Goal: Check status: Check status

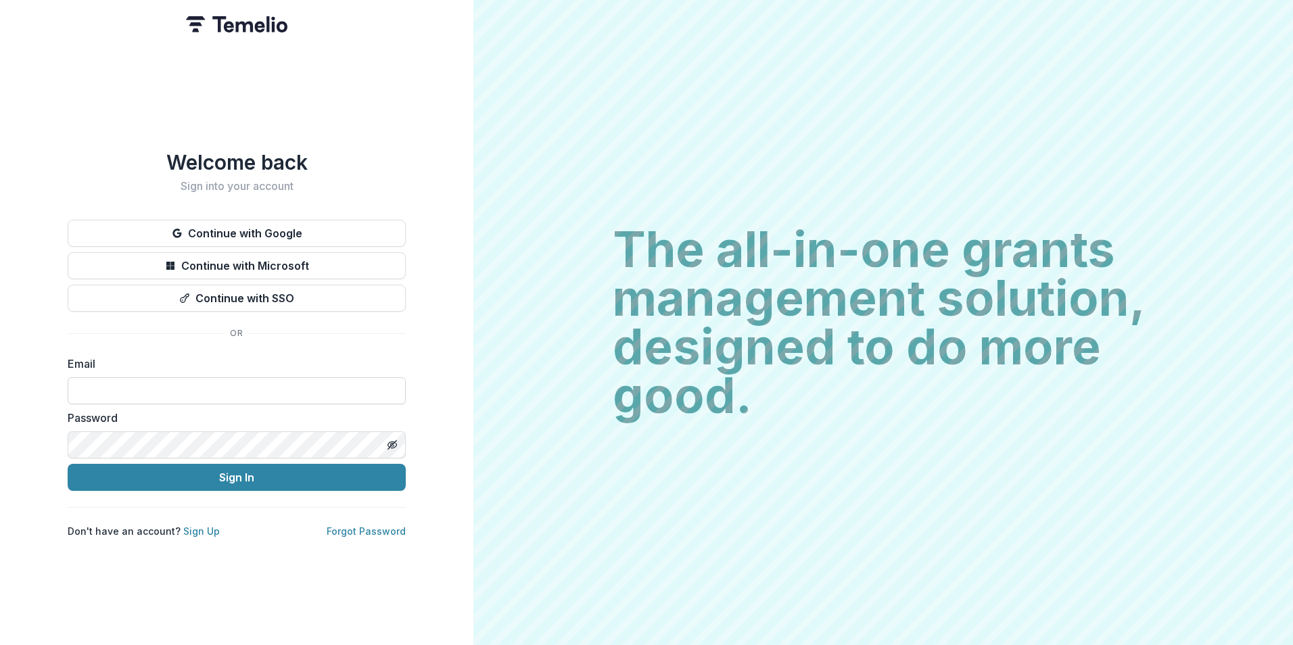
drag, startPoint x: 240, startPoint y: 391, endPoint x: 233, endPoint y: 387, distance: 7.6
click at [240, 391] on input at bounding box center [237, 390] width 338 height 27
type input "**********"
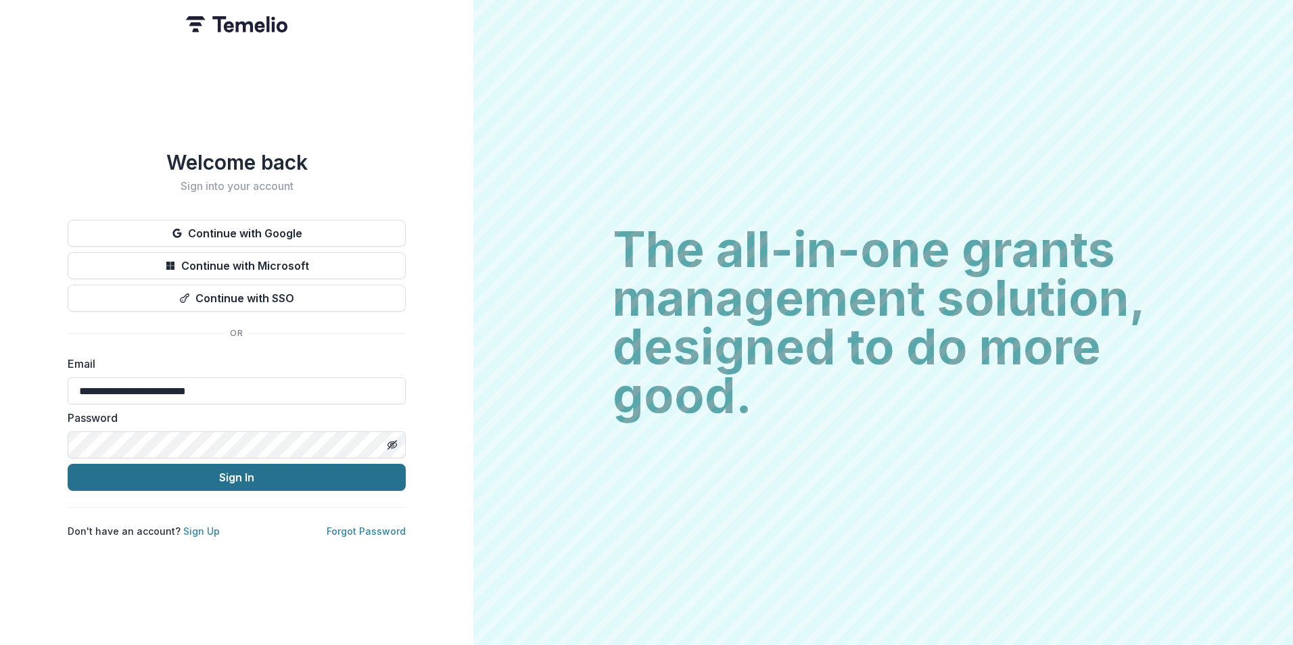
click at [325, 473] on button "Sign In" at bounding box center [237, 477] width 338 height 27
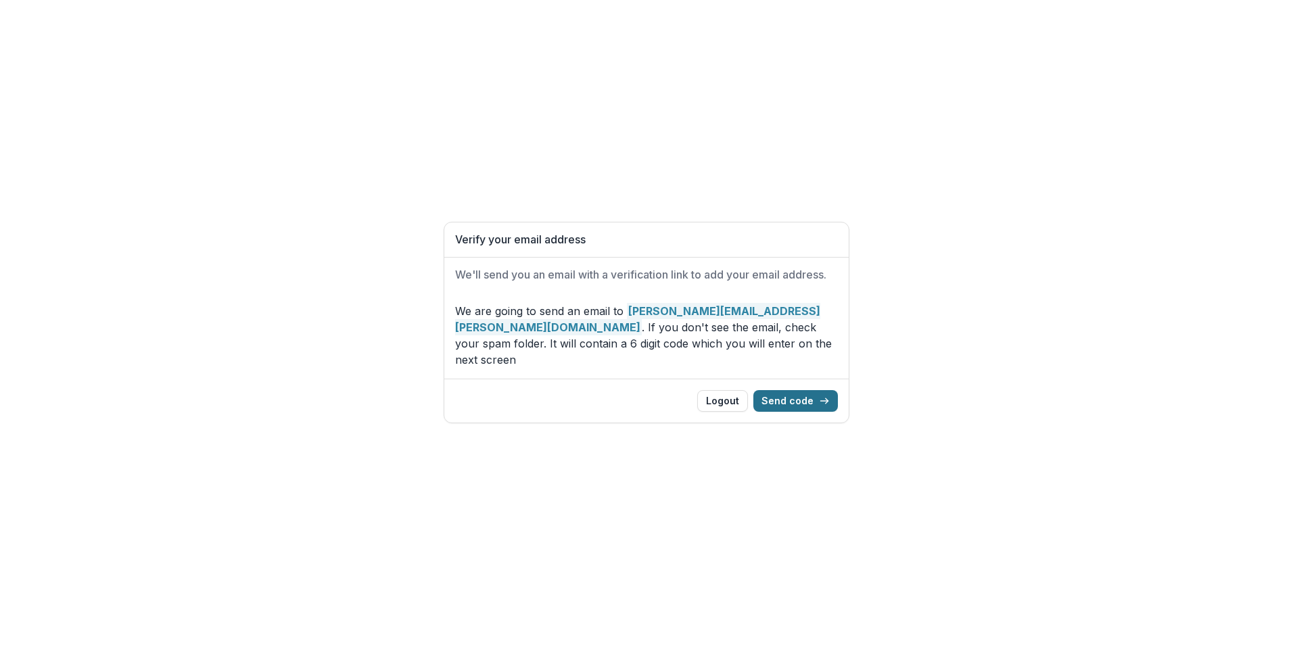
click at [814, 398] on button "Send code" at bounding box center [795, 401] width 85 height 22
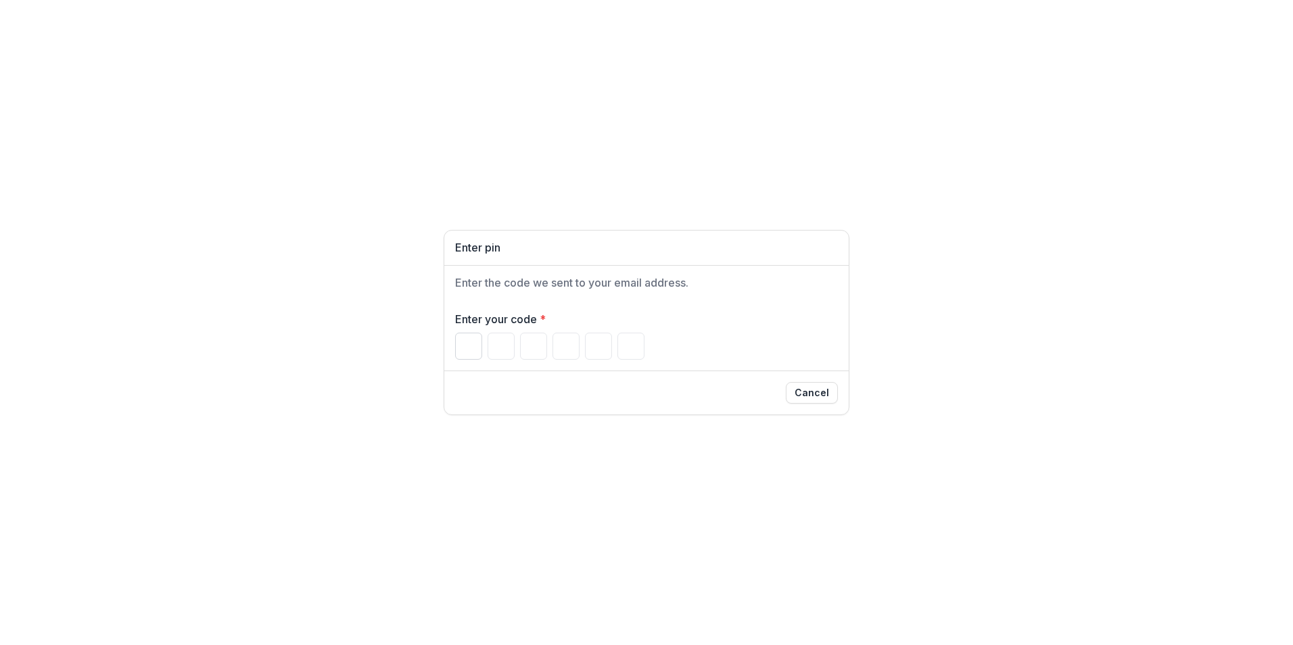
drag, startPoint x: 460, startPoint y: 354, endPoint x: 479, endPoint y: 354, distance: 18.9
click at [460, 354] on input "Please enter your pin code" at bounding box center [468, 346] width 27 height 27
type input "*"
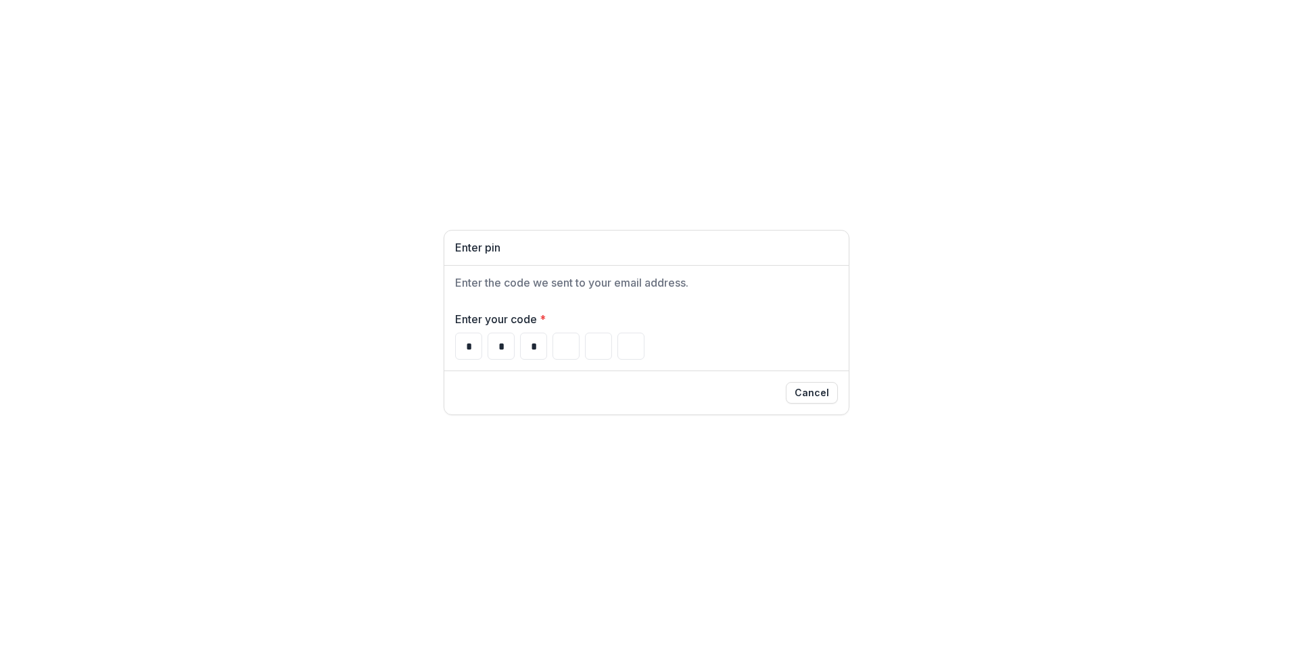
type input "*"
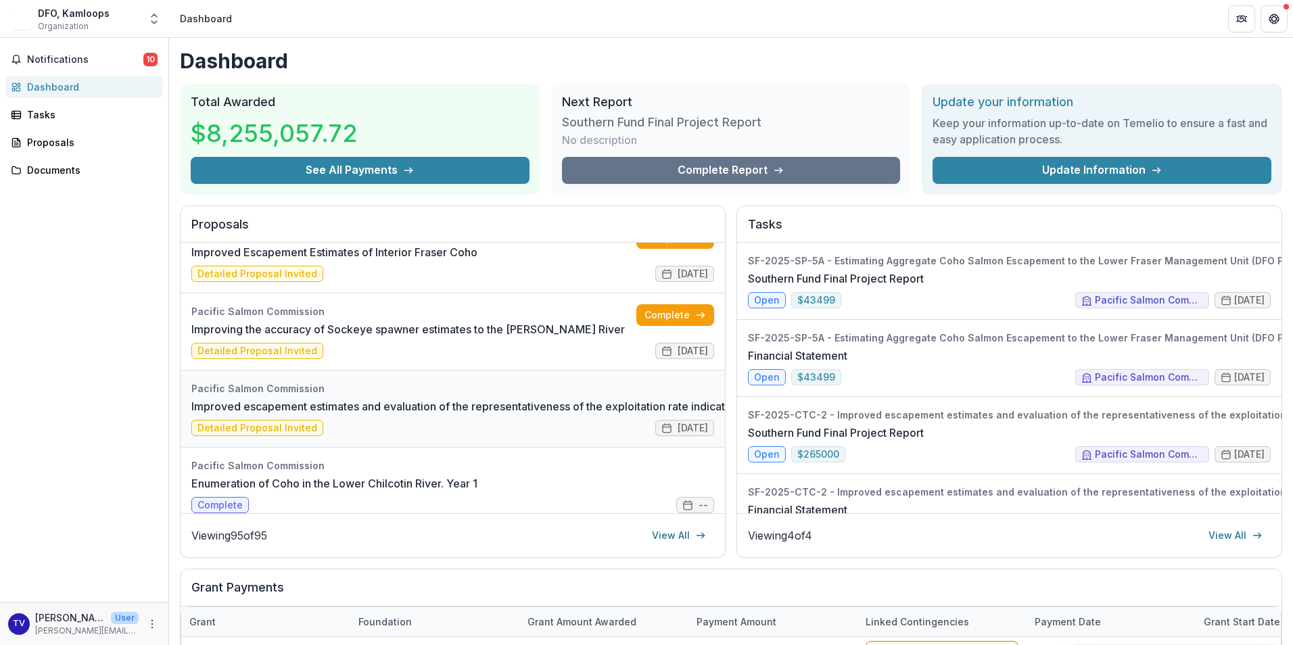
scroll to position [203, 0]
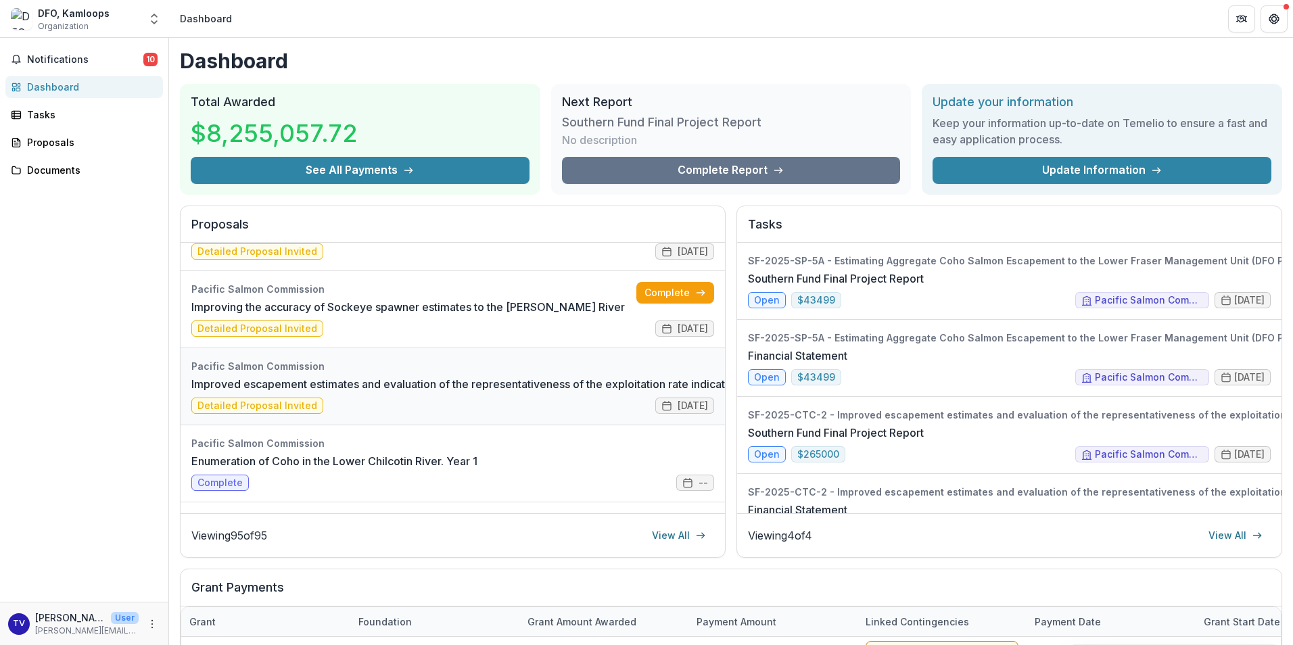
click at [492, 377] on link "Improved escapement estimates and evaluation of the representativeness of the e…" at bounding box center [728, 384] width 1074 height 16
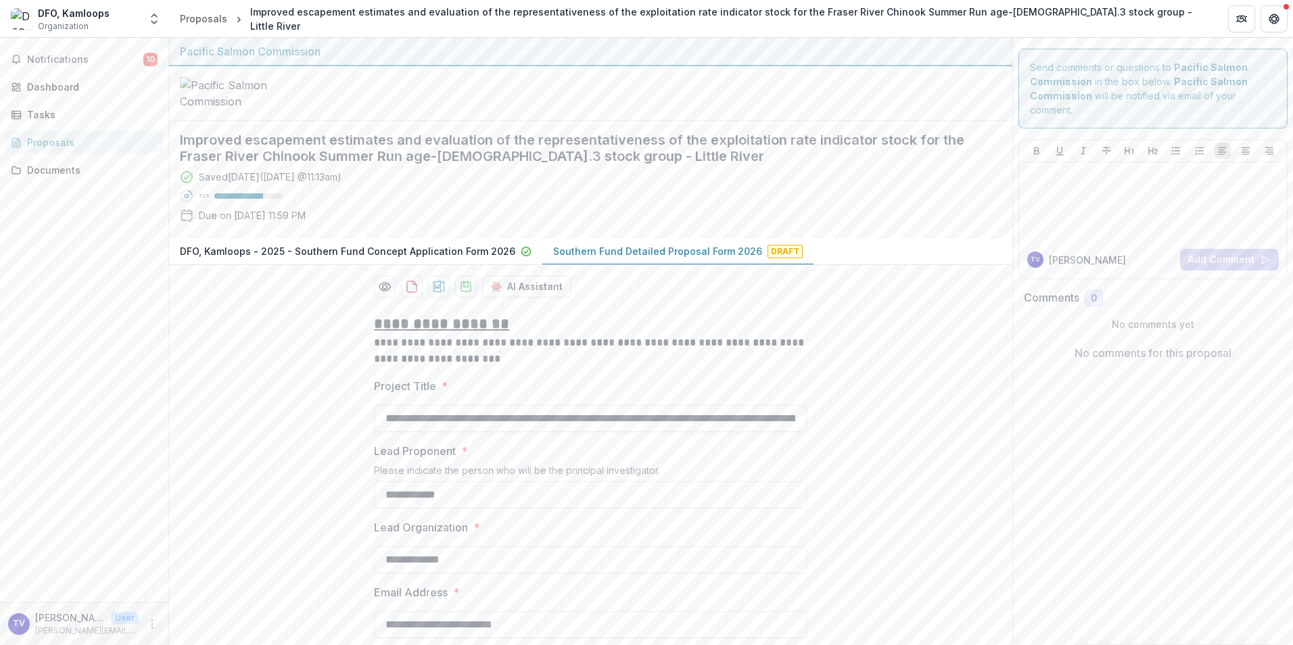
click at [730, 258] on p "Southern Fund Detailed Proposal Form 2026" at bounding box center [657, 251] width 209 height 14
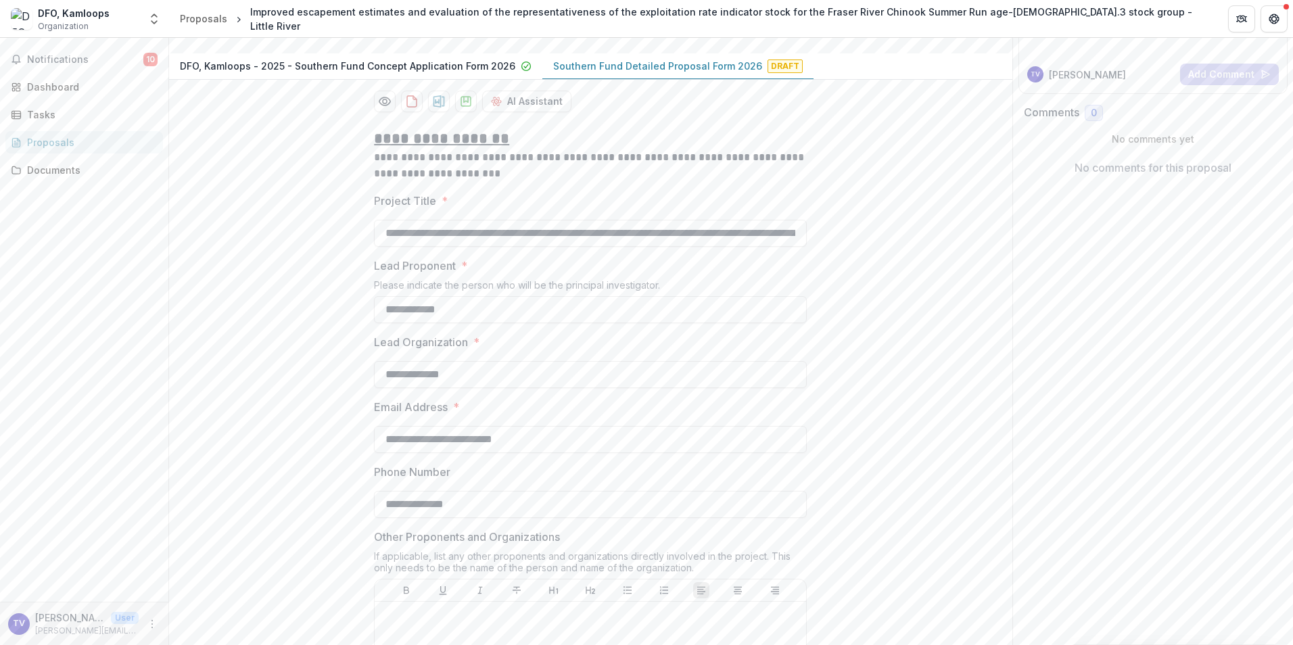
scroll to position [203, 0]
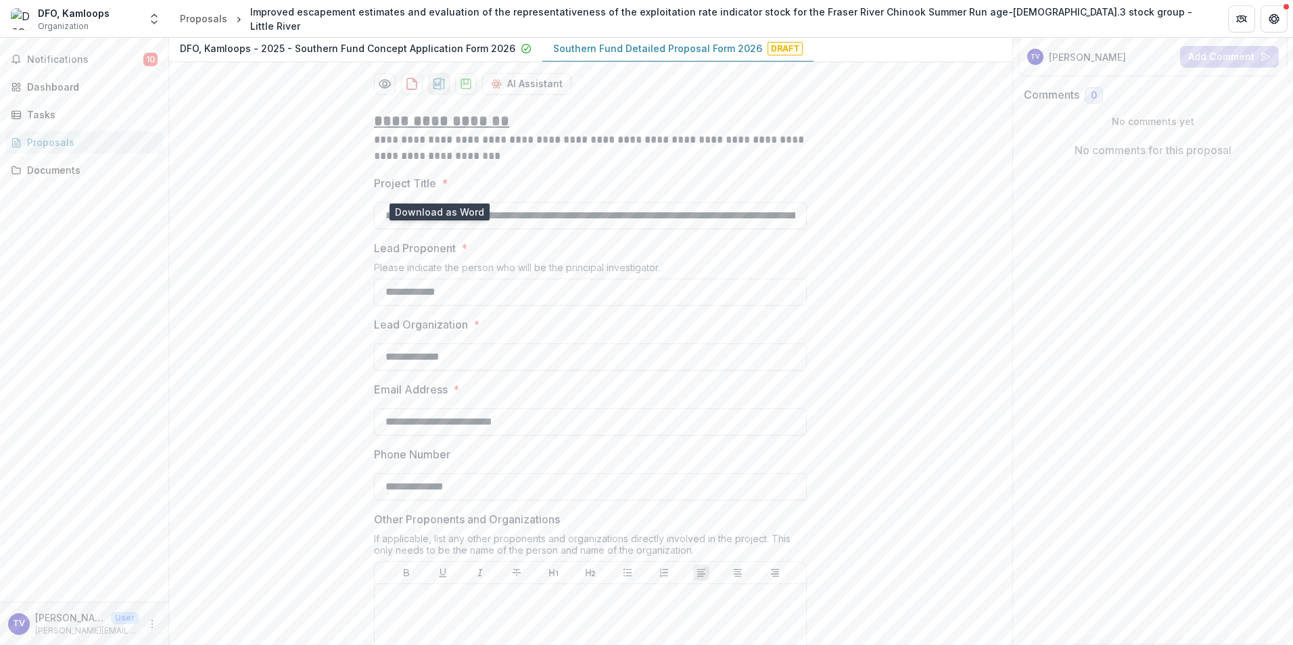
click at [430, 95] on button "download-proposal" at bounding box center [439, 84] width 22 height 22
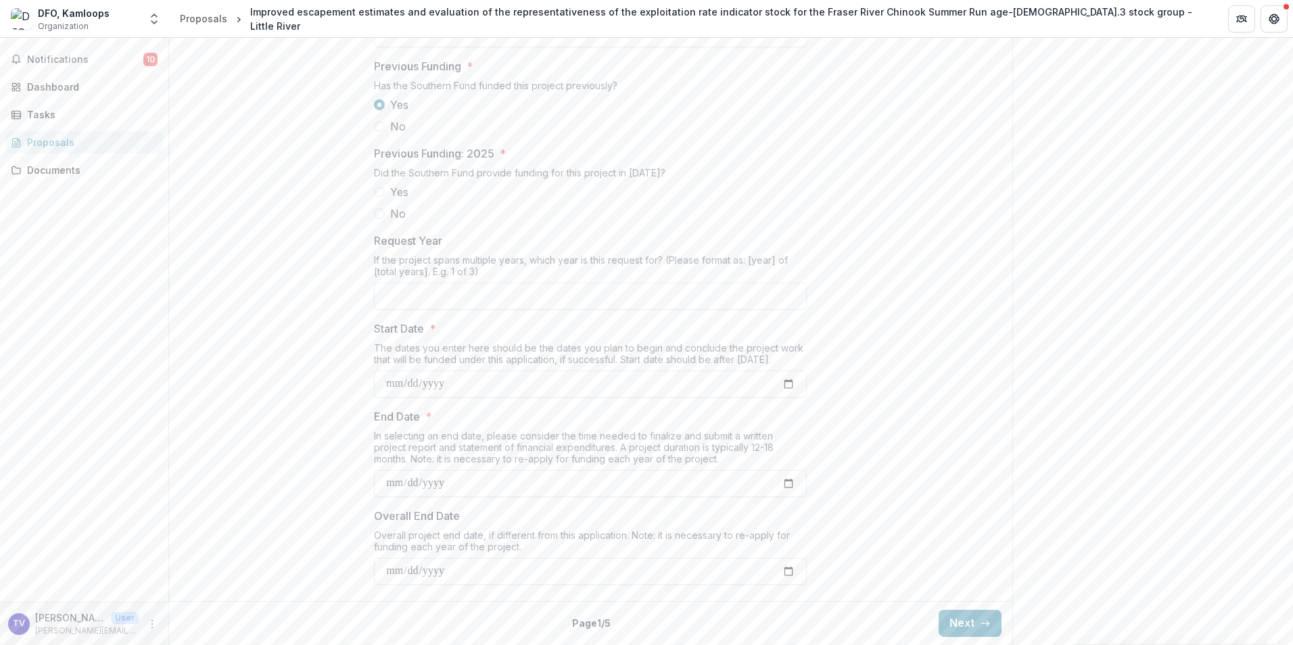
scroll to position [1498, 0]
click at [949, 629] on button "Next" at bounding box center [970, 623] width 63 height 27
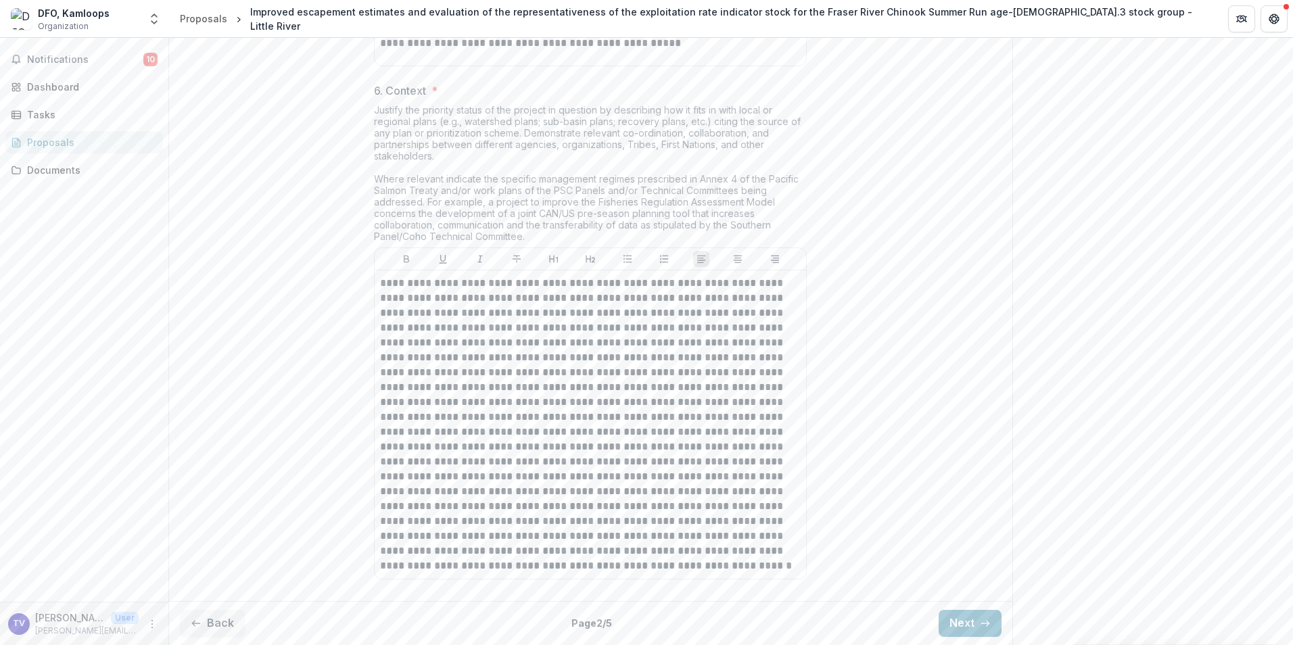
scroll to position [2439, 0]
click at [958, 619] on button "Next" at bounding box center [970, 623] width 63 height 27
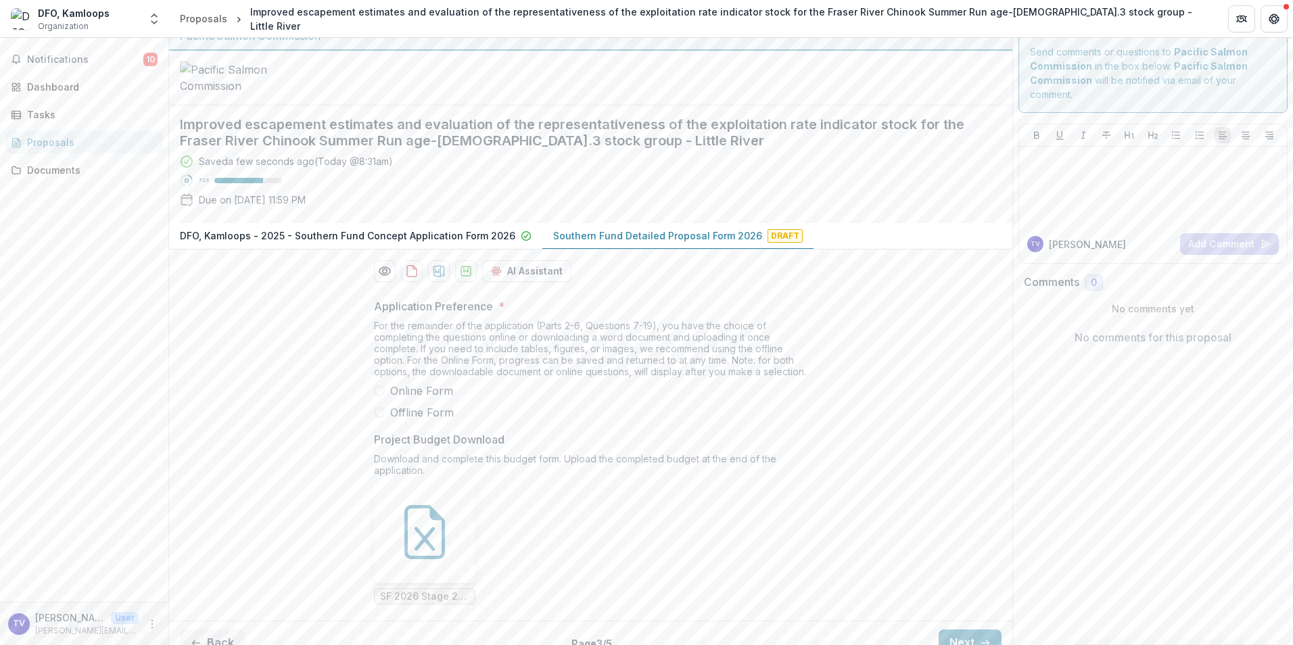
scroll to position [139, 0]
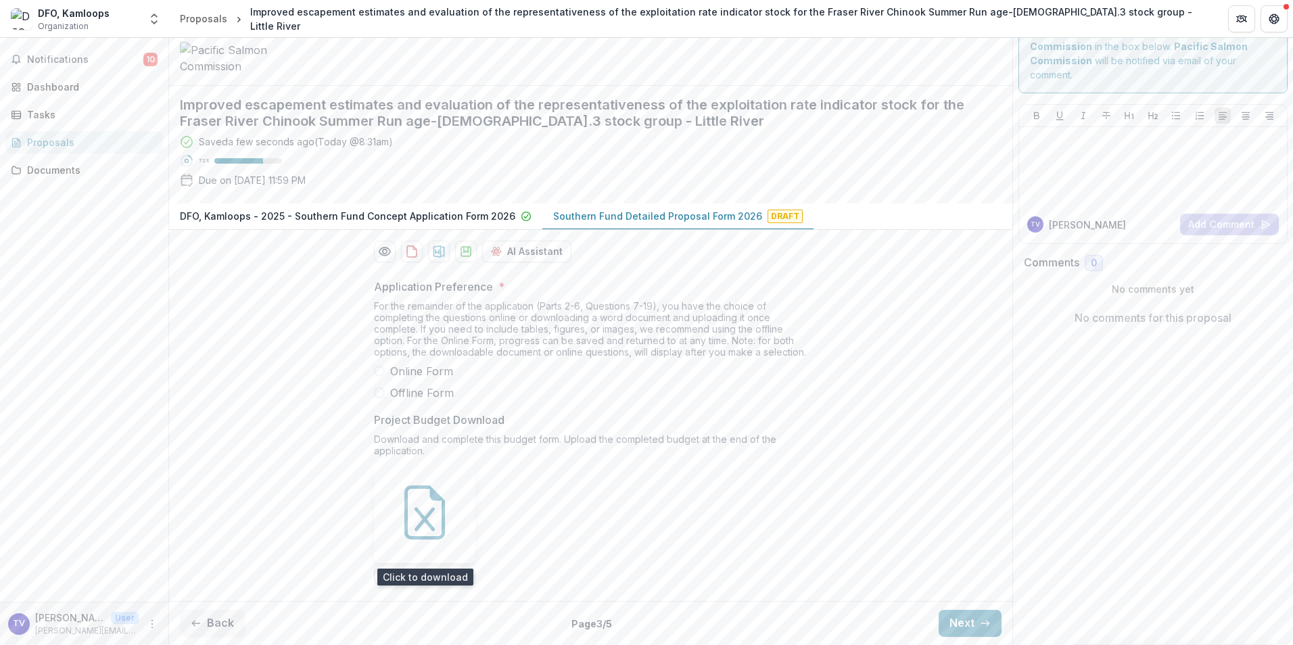
click at [438, 517] on icon at bounding box center [425, 513] width 54 height 54
click at [1098, 431] on div "Send comments or questions to Pacific Salmon Commission in the box below. Pacif…" at bounding box center [1152, 324] width 281 height 642
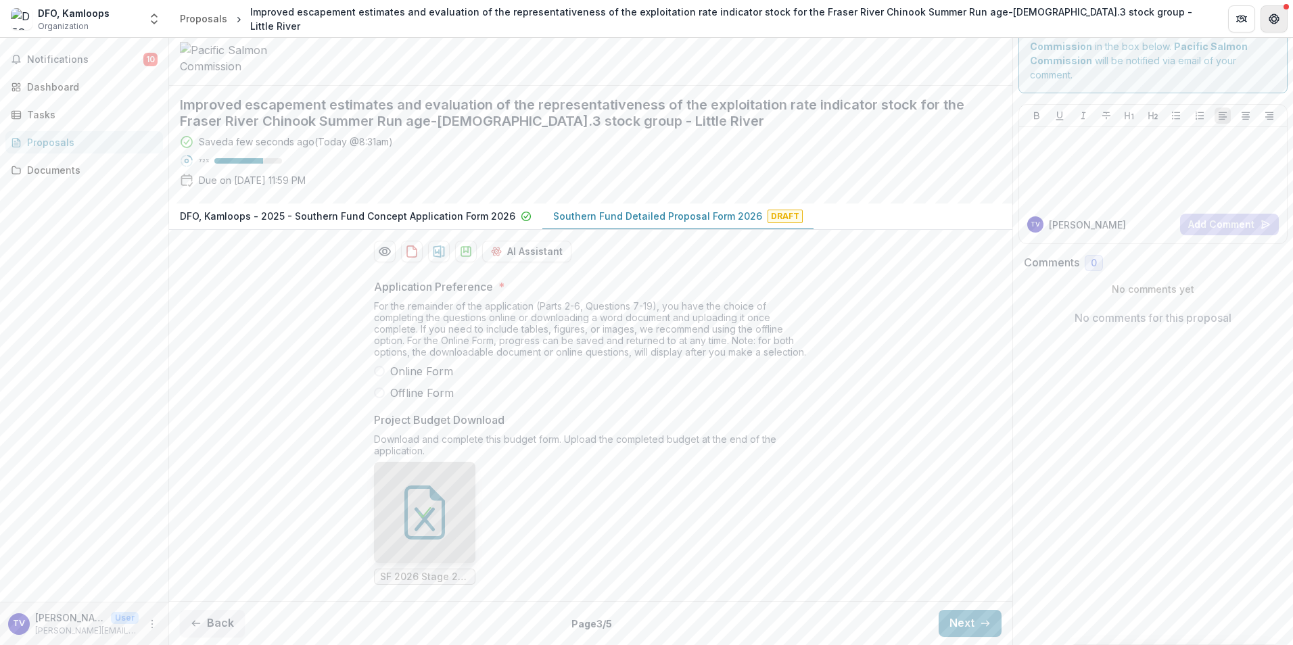
click at [1273, 24] on button "Get Help" at bounding box center [1273, 18] width 27 height 27
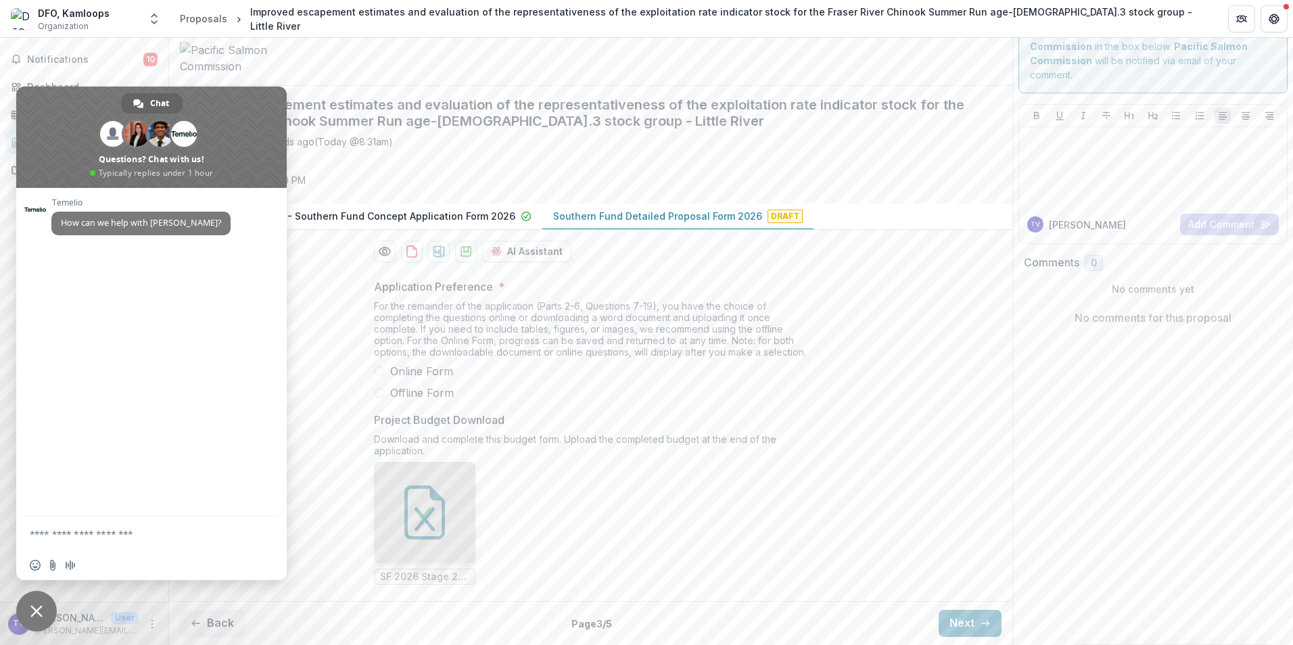
click at [37, 609] on span "Close chat" at bounding box center [36, 611] width 12 height 12
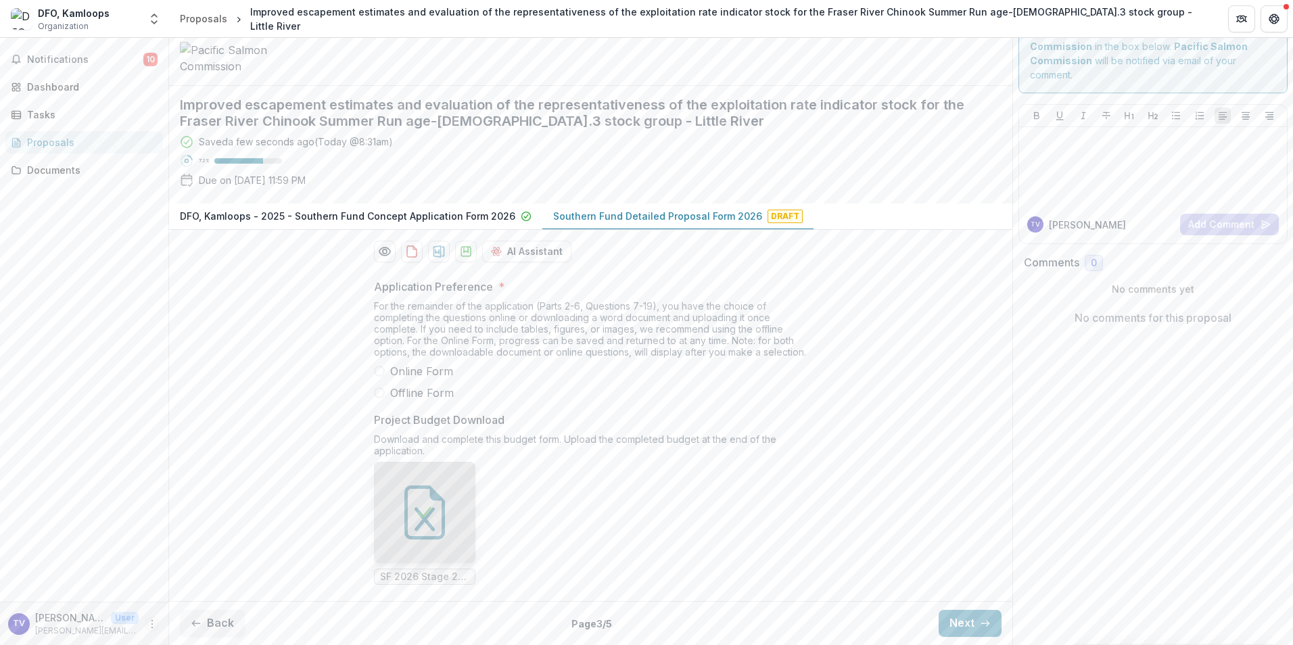
click at [152, 626] on icon "More" at bounding box center [152, 624] width 11 height 11
click at [194, 622] on button "Logout" at bounding box center [241, 618] width 145 height 22
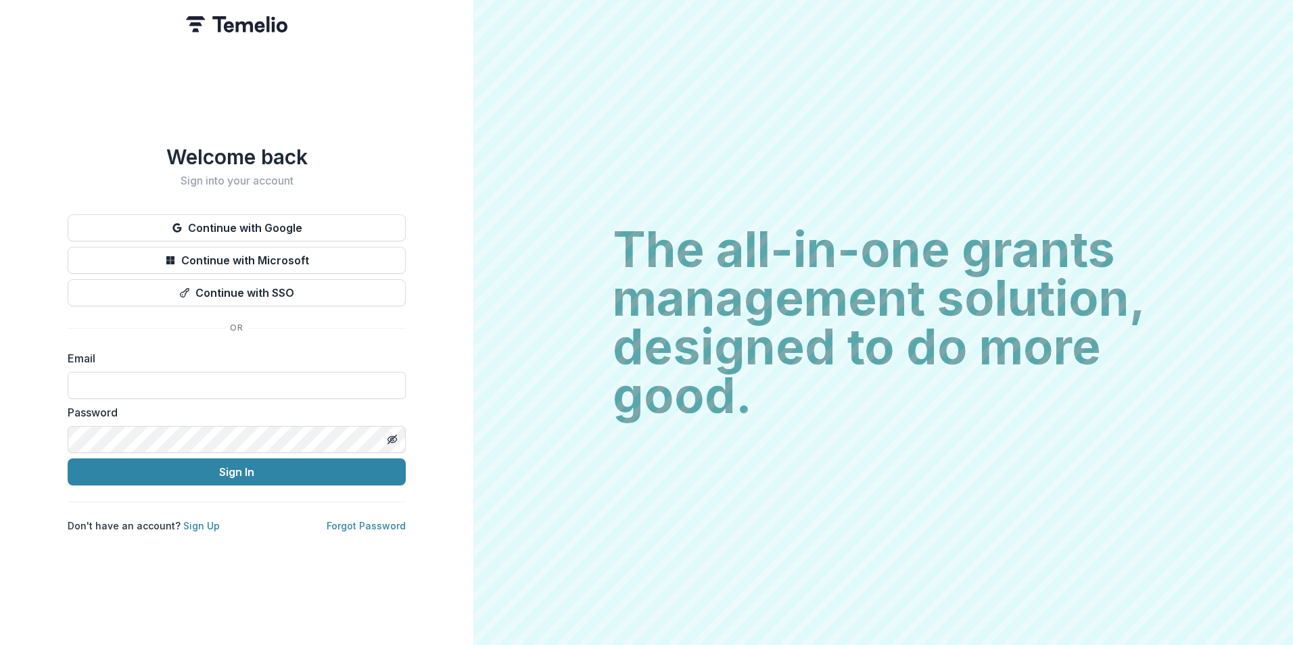
click at [852, 117] on div "The all-in-one grants management solution, designed to do more good. The all-in…" at bounding box center [883, 322] width 820 height 645
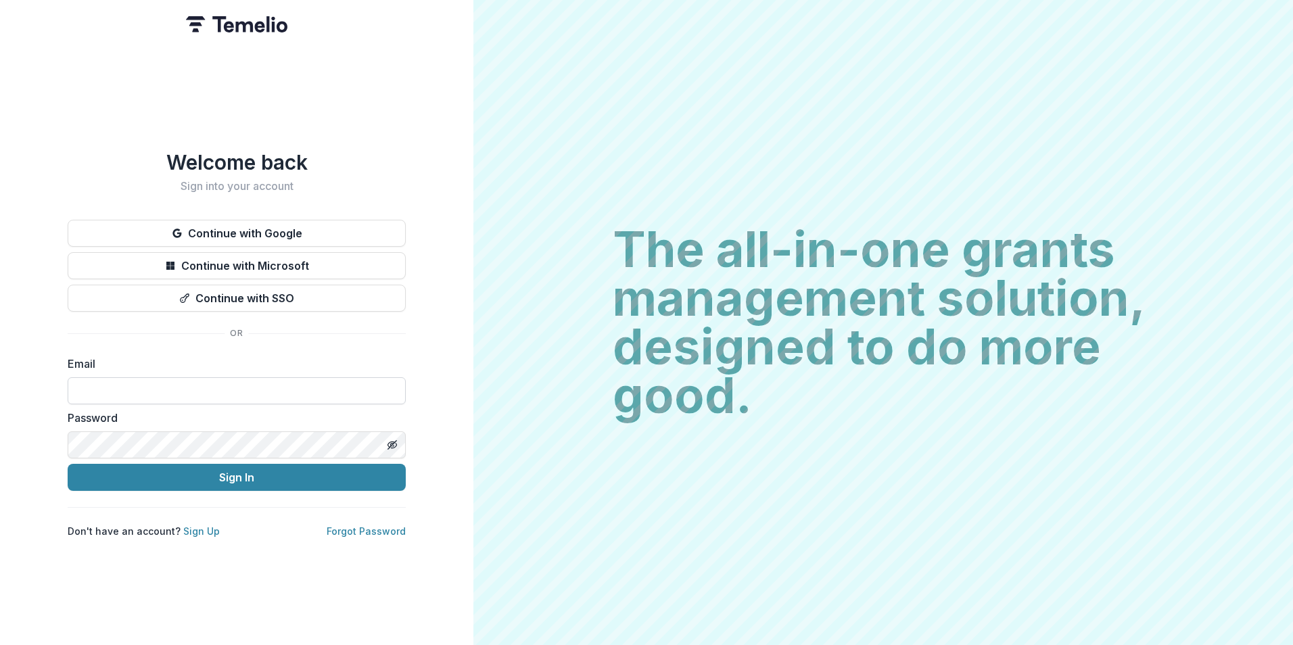
click at [332, 379] on input at bounding box center [237, 390] width 338 height 27
type input "**********"
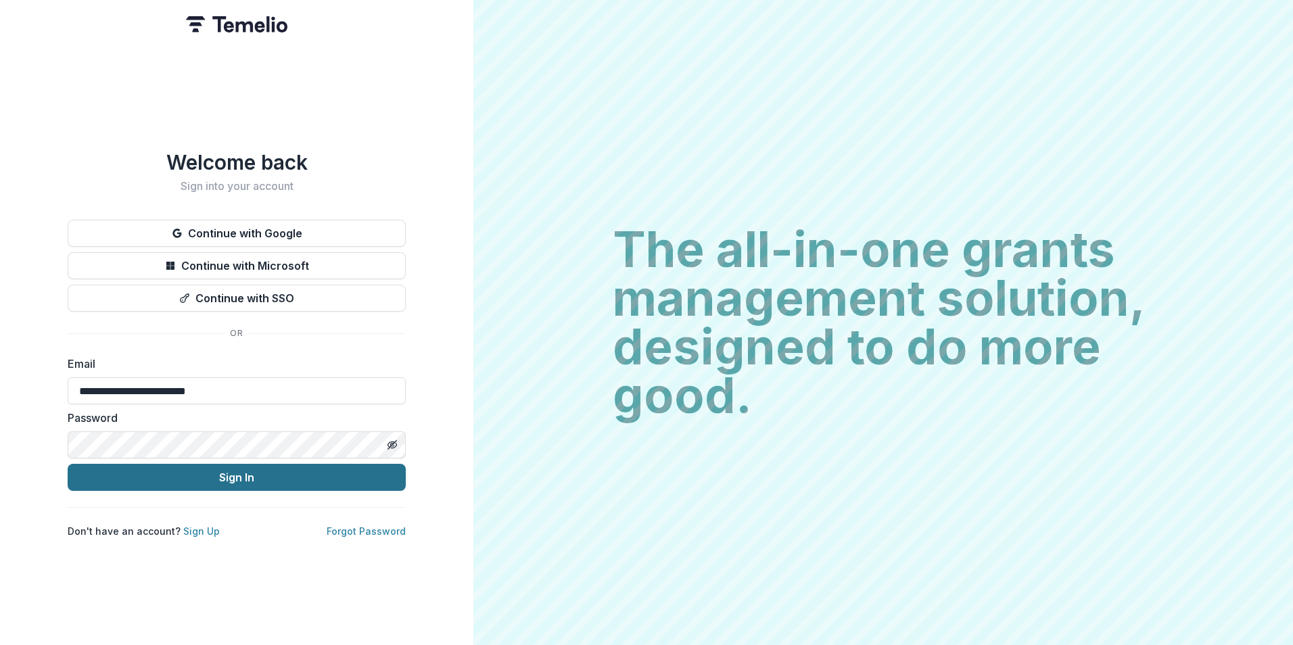
click at [292, 471] on button "Sign In" at bounding box center [237, 477] width 338 height 27
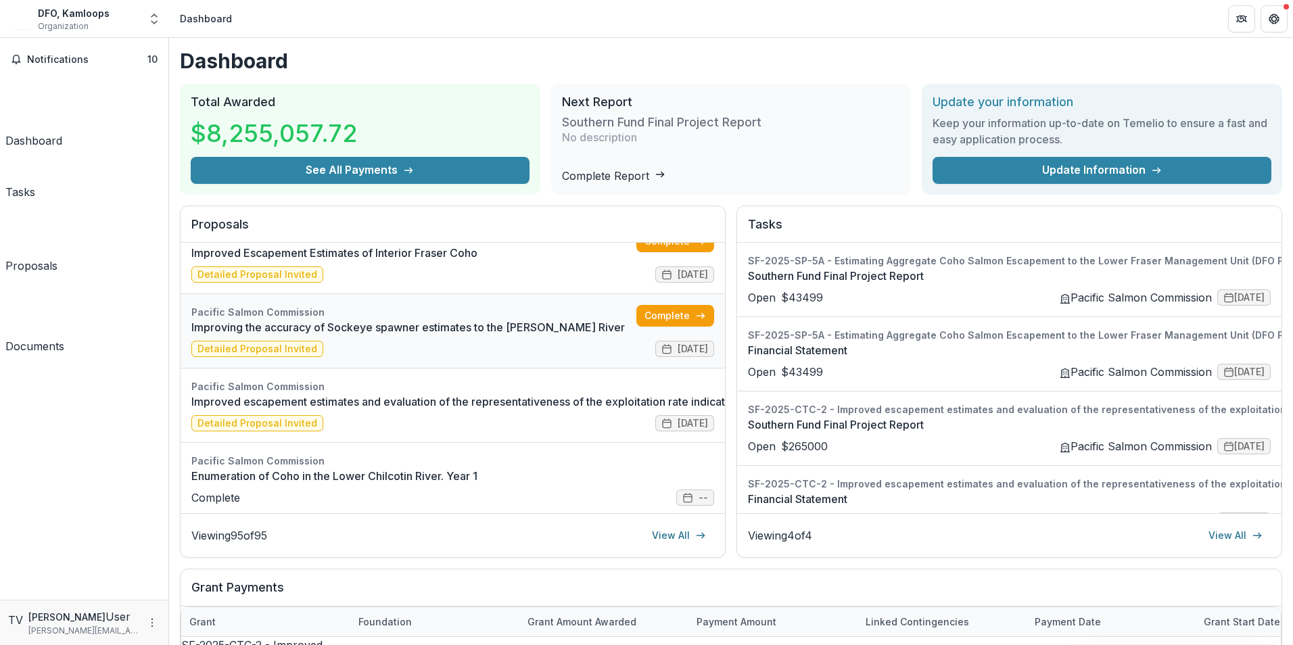
scroll to position [203, 0]
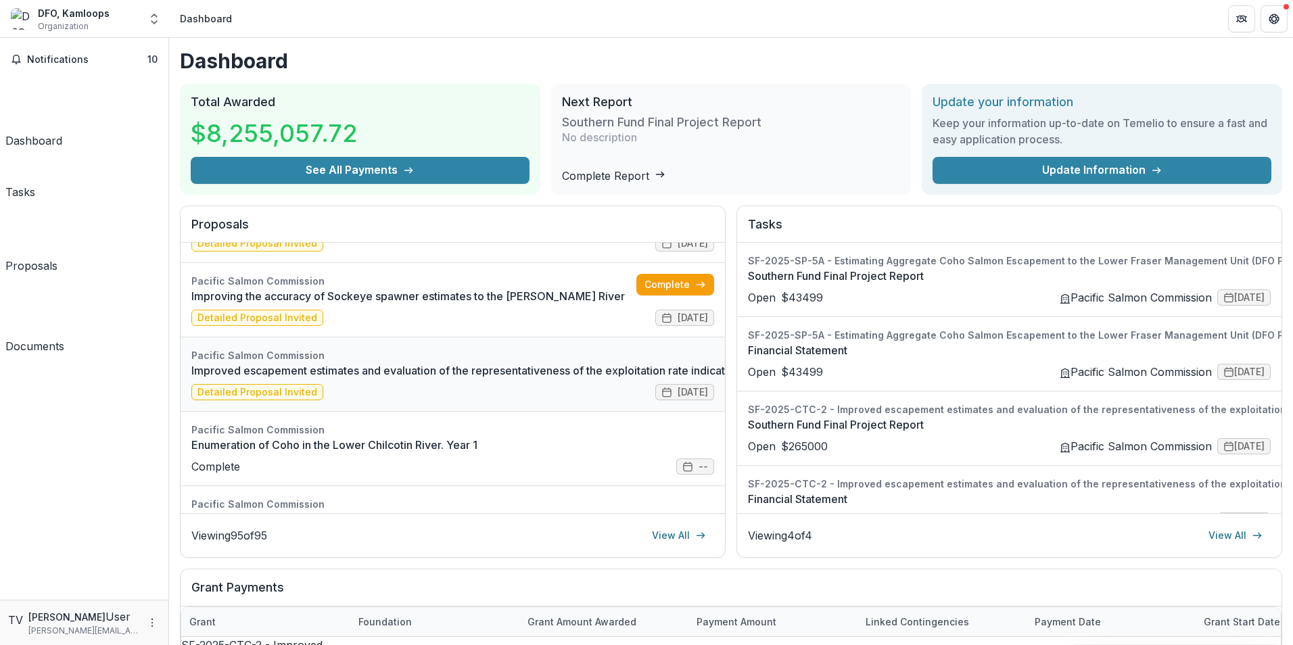
click at [327, 379] on link "Improved escapement estimates and evaluation of the representativeness of the e…" at bounding box center [728, 370] width 1074 height 16
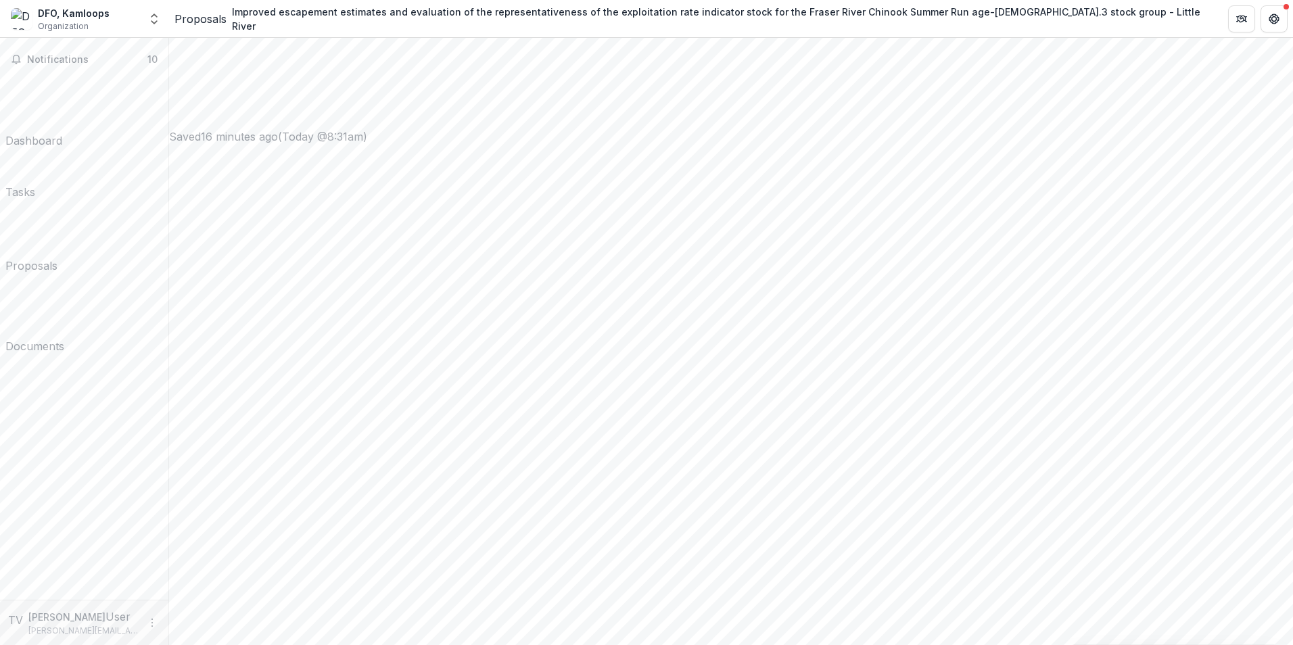
scroll to position [1465, 0]
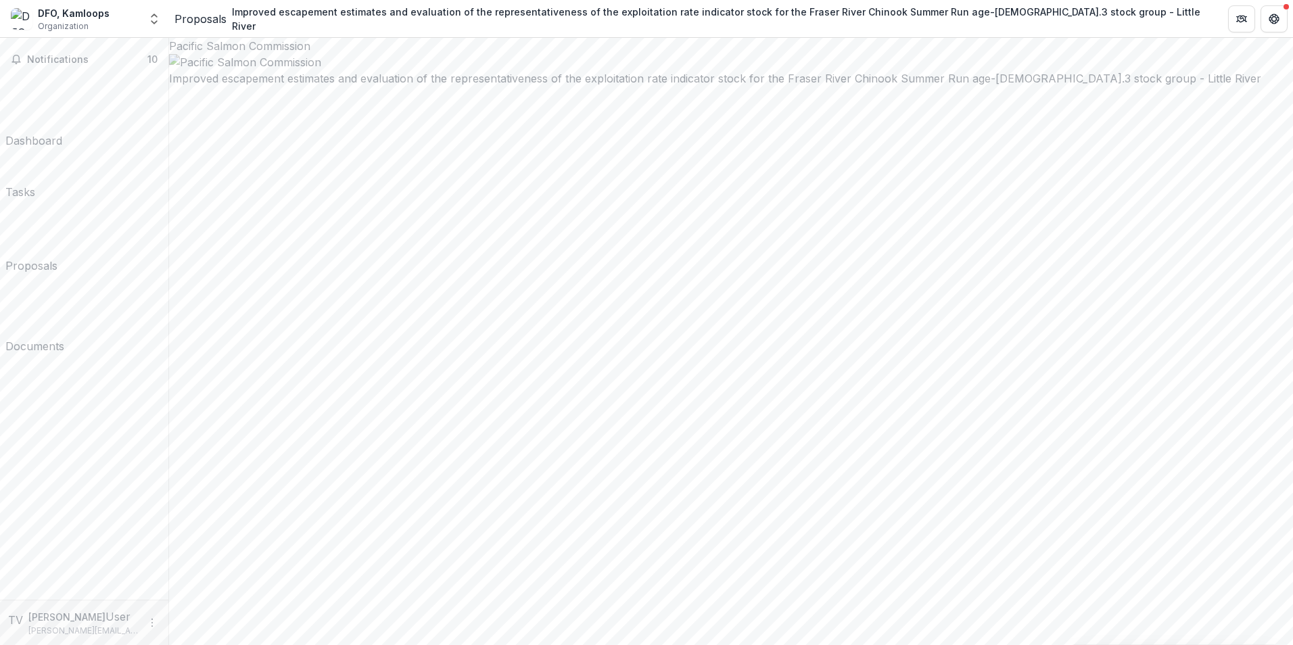
click at [147, 626] on icon "More" at bounding box center [152, 622] width 11 height 11
click at [181, 621] on icon "button" at bounding box center [183, 618] width 5 height 8
